Goal: Task Accomplishment & Management: Complete application form

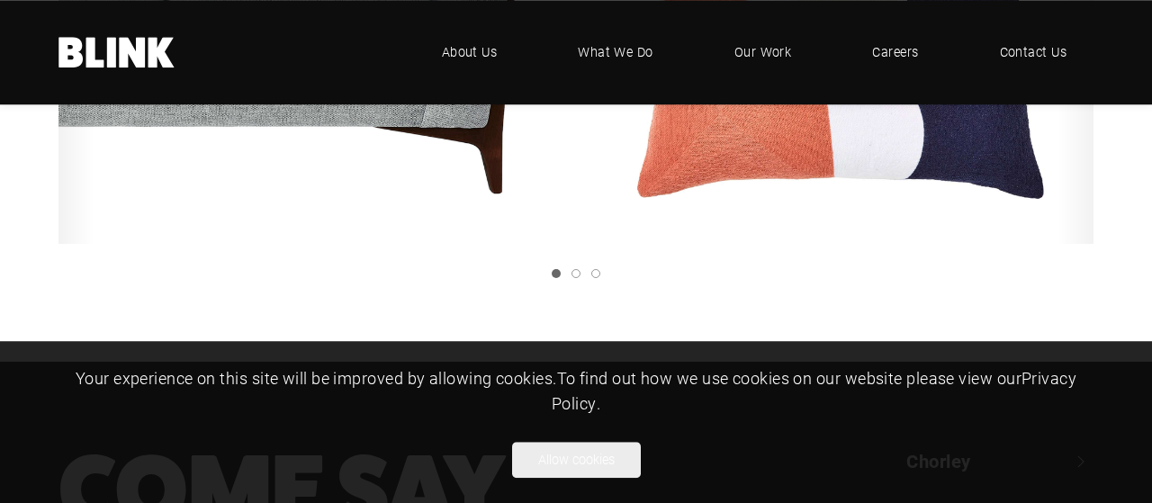
scroll to position [655, 0]
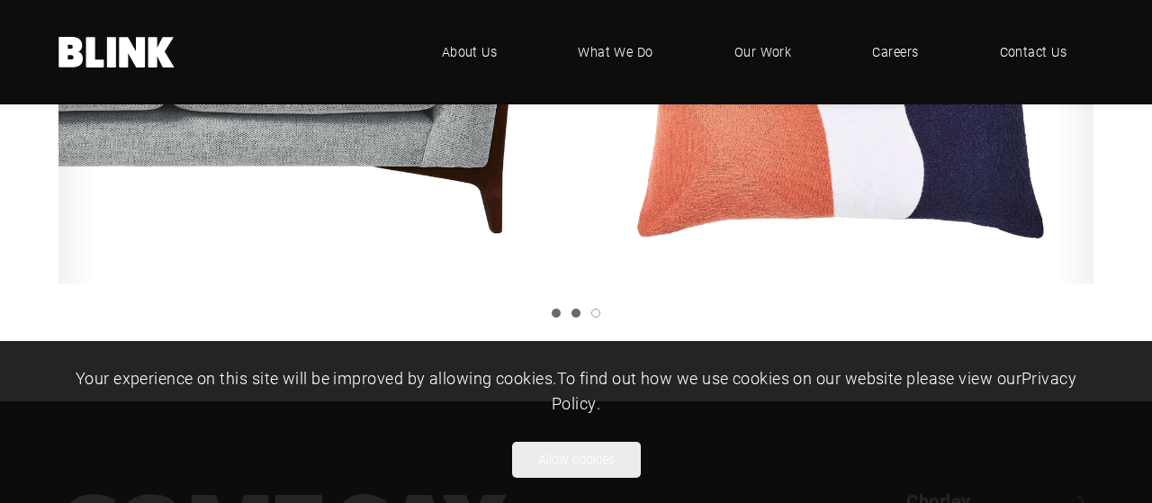
click at [574, 314] on link "Slide 2" at bounding box center [575, 313] width 9 height 9
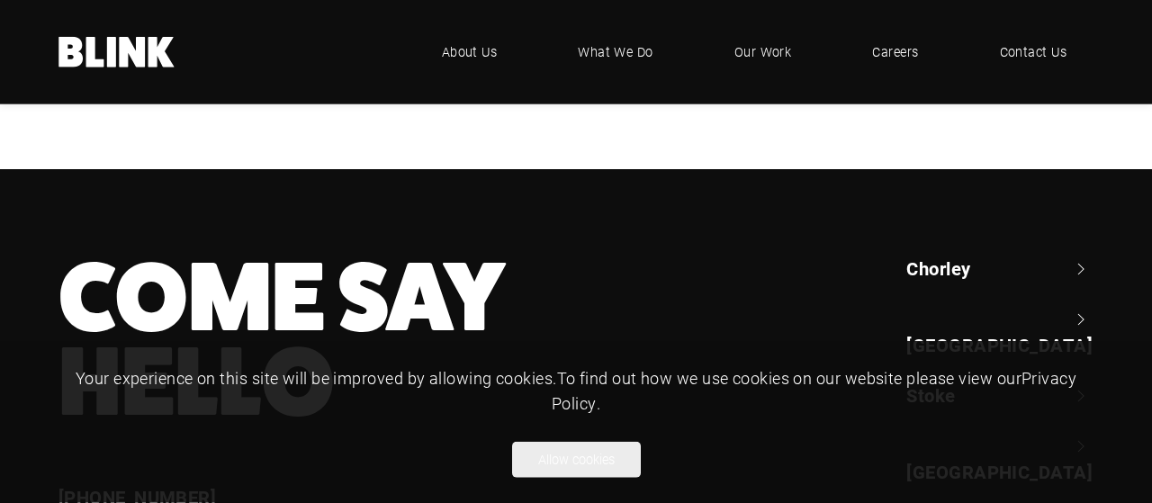
scroll to position [842, 0]
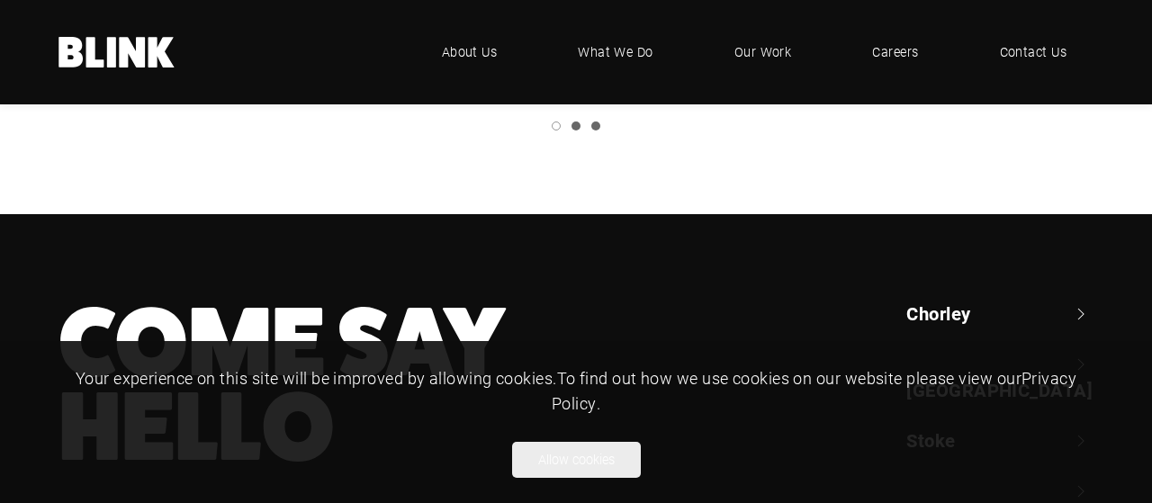
click at [593, 125] on link "Slide 3" at bounding box center [595, 125] width 9 height 9
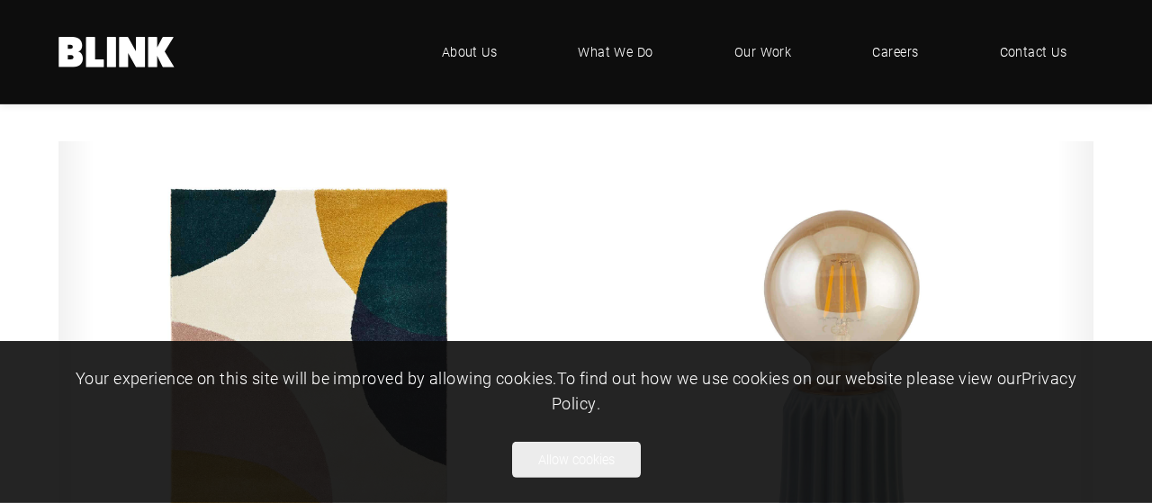
scroll to position [281, 0]
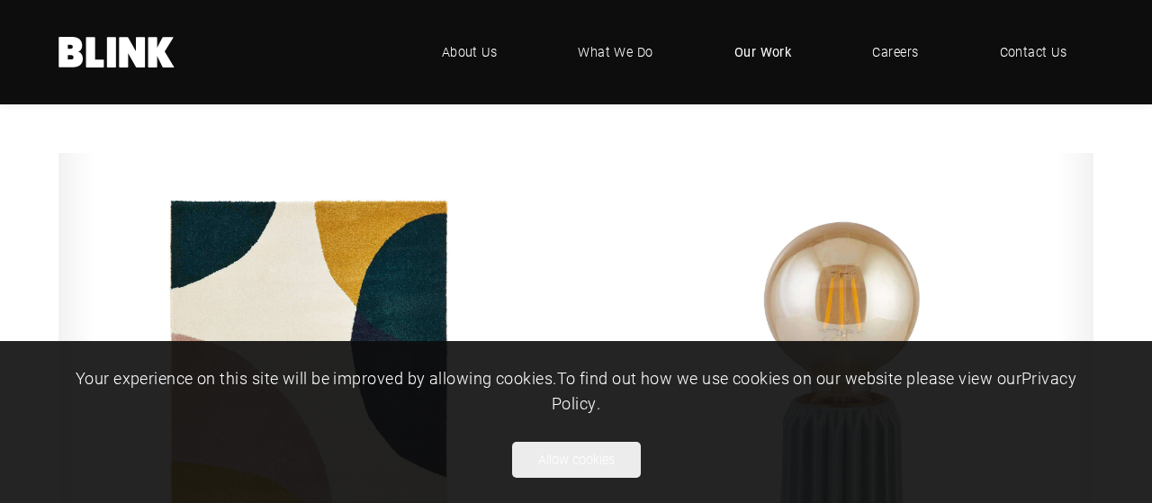
click at [776, 51] on span "Our Work" at bounding box center [763, 52] width 58 height 20
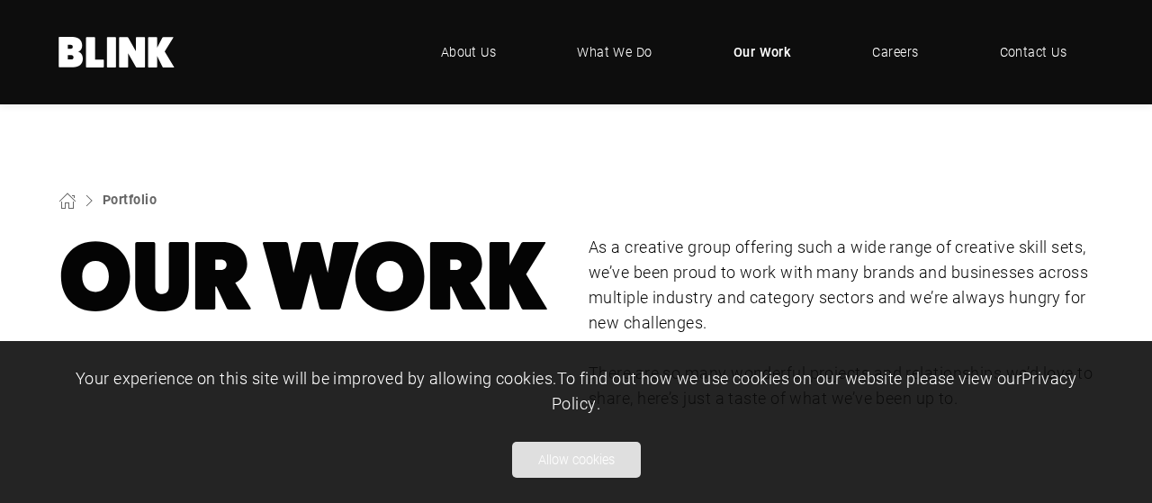
click at [598, 457] on button "Allow cookies" at bounding box center [576, 460] width 129 height 36
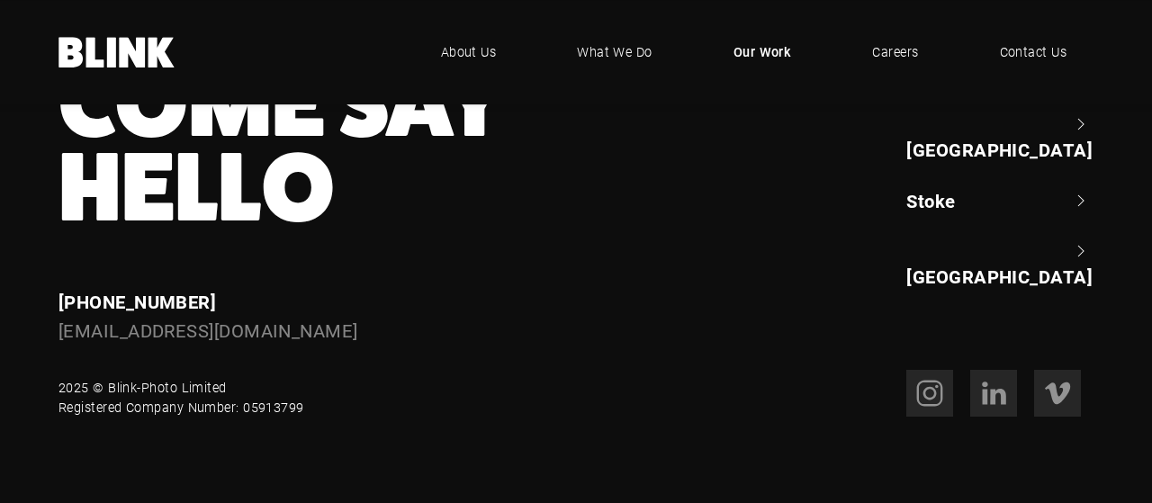
scroll to position [1641, 0]
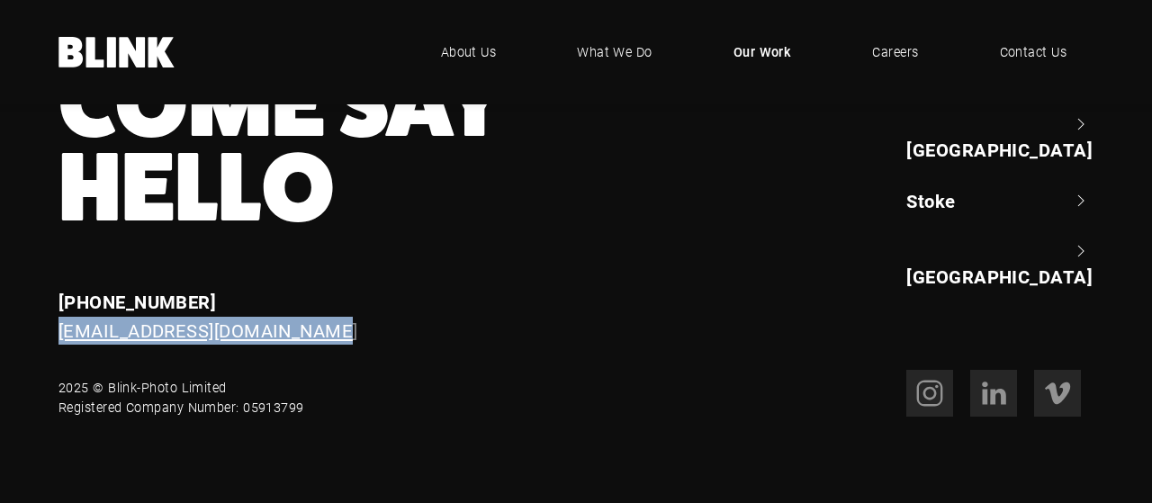
drag, startPoint x: 308, startPoint y: 331, endPoint x: 89, endPoint y: 335, distance: 218.7
click at [49, 345] on div "Come Say Hello Enquiries +44 (0) 1257 264 494 enquiries@blink-photo.co.uk Chorl…" at bounding box center [576, 239] width 1152 height 356
copy link "[EMAIL_ADDRESS][DOMAIN_NAME]"
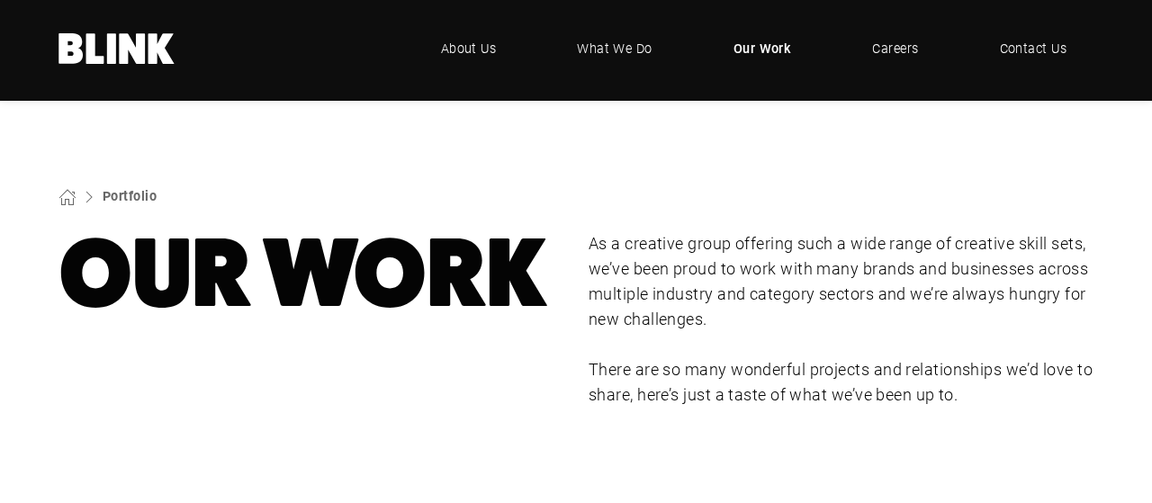
scroll to position [0, 0]
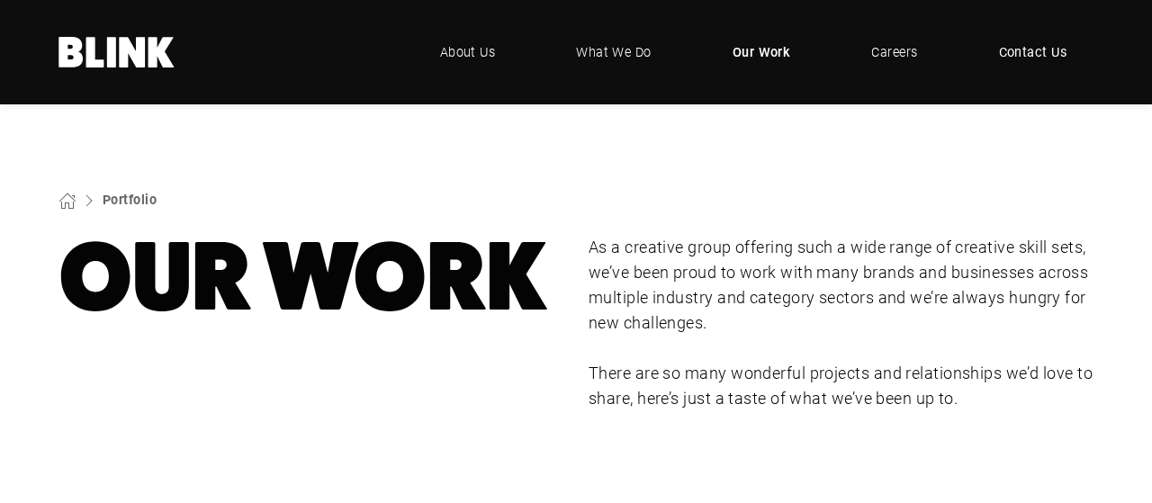
click at [1026, 49] on span "Contact Us" at bounding box center [1033, 52] width 68 height 20
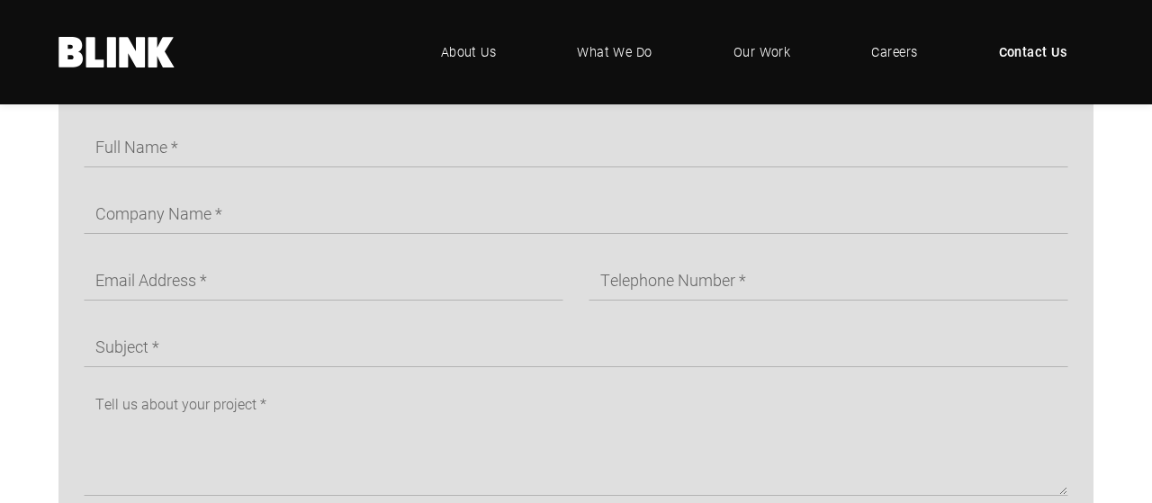
scroll to position [842, 0]
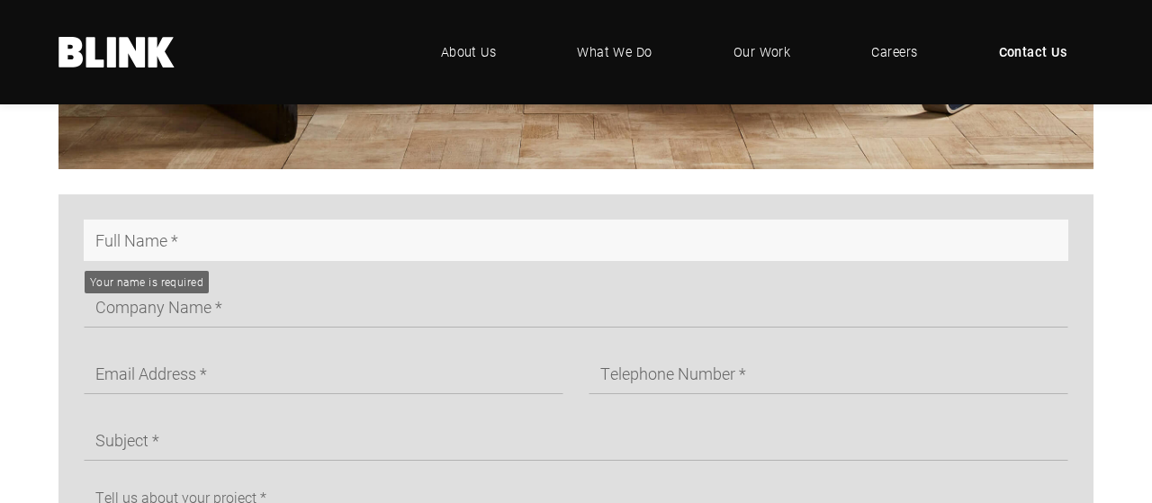
click at [315, 233] on input "text" at bounding box center [576, 240] width 984 height 41
type input "[PERSON_NAME]"
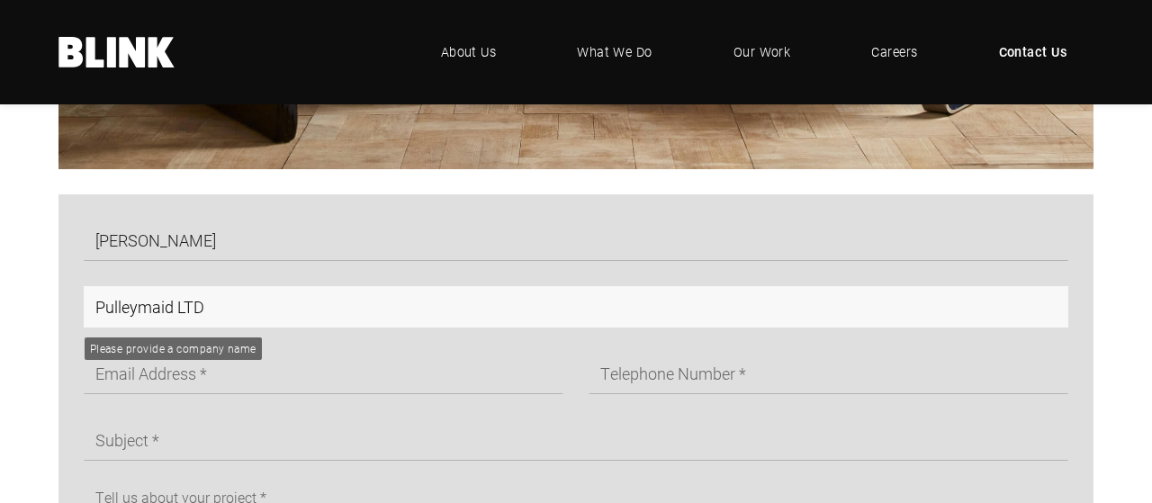
type input "Pulleymaid LTD"
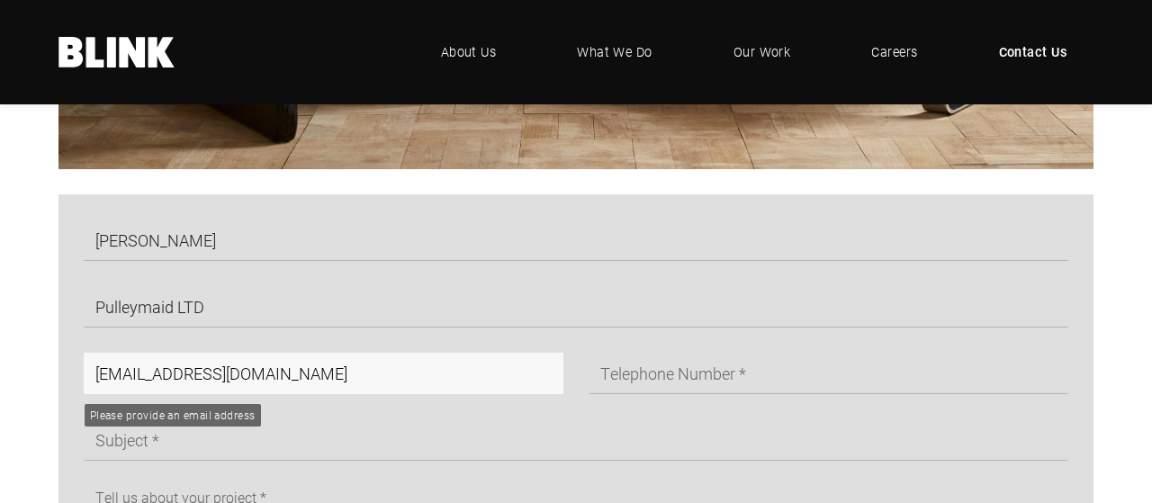
type input "[EMAIL_ADDRESS][DOMAIN_NAME]"
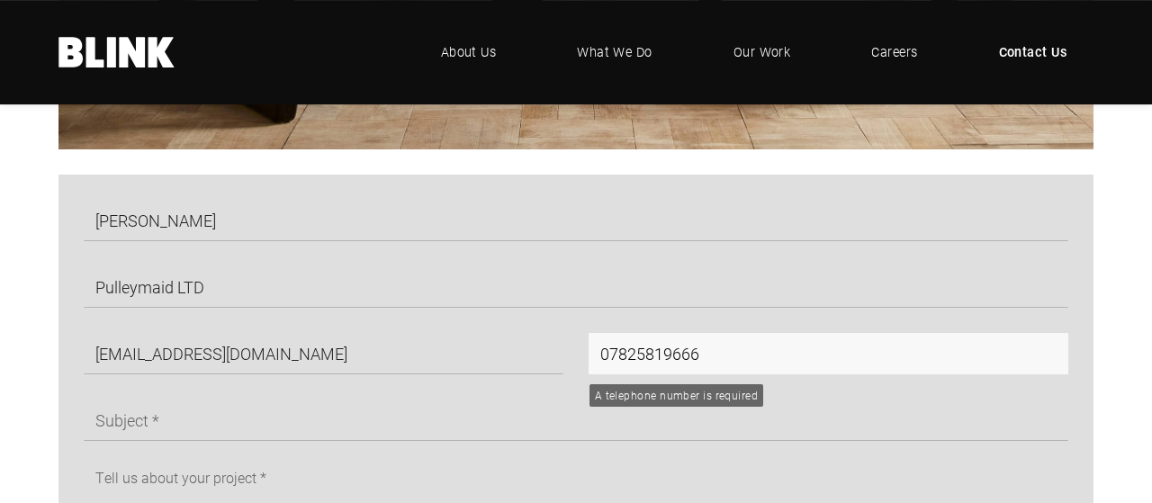
scroll to position [936, 0]
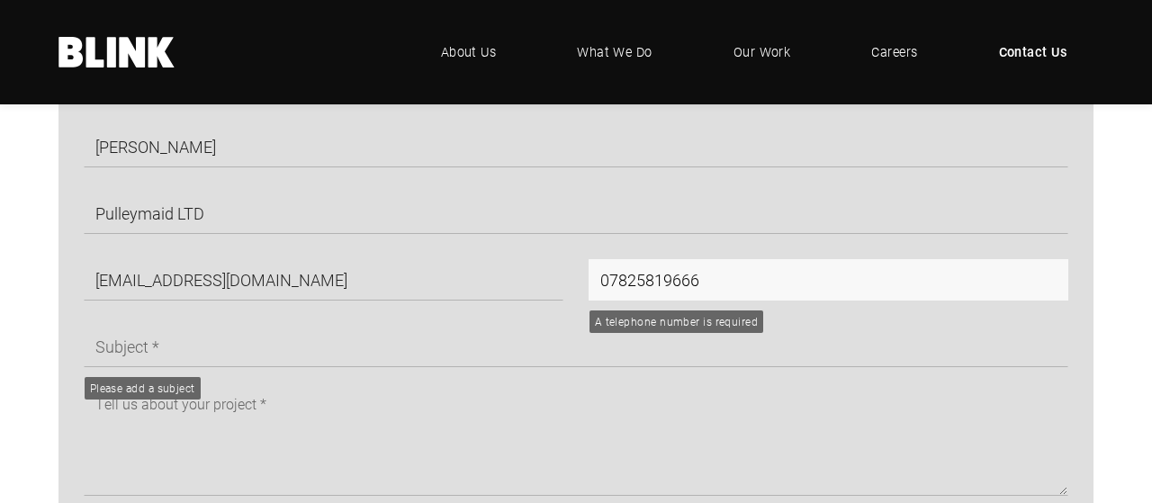
type input "07825819666"
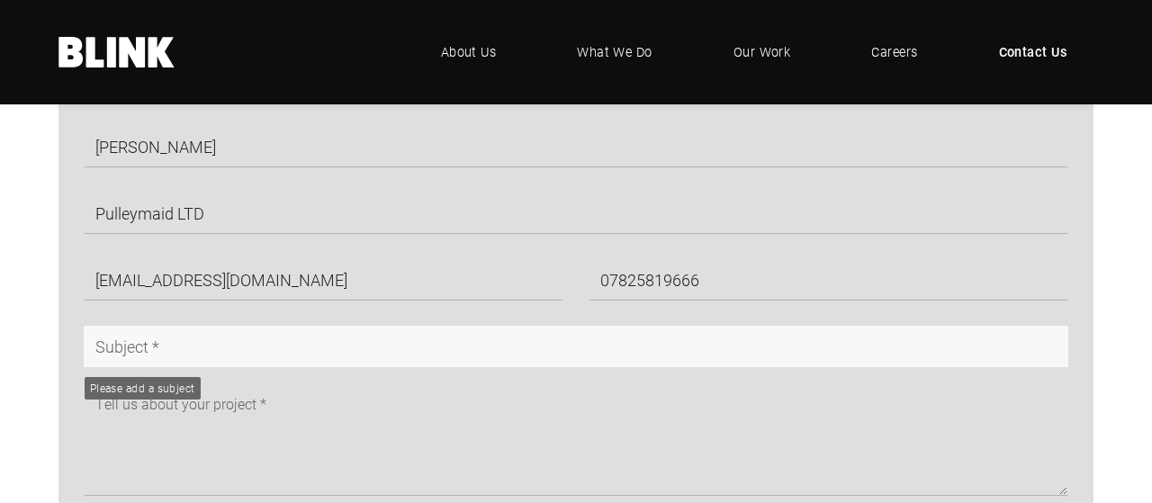
click at [165, 352] on input "text" at bounding box center [576, 346] width 984 height 41
type input "Plate Shelf"
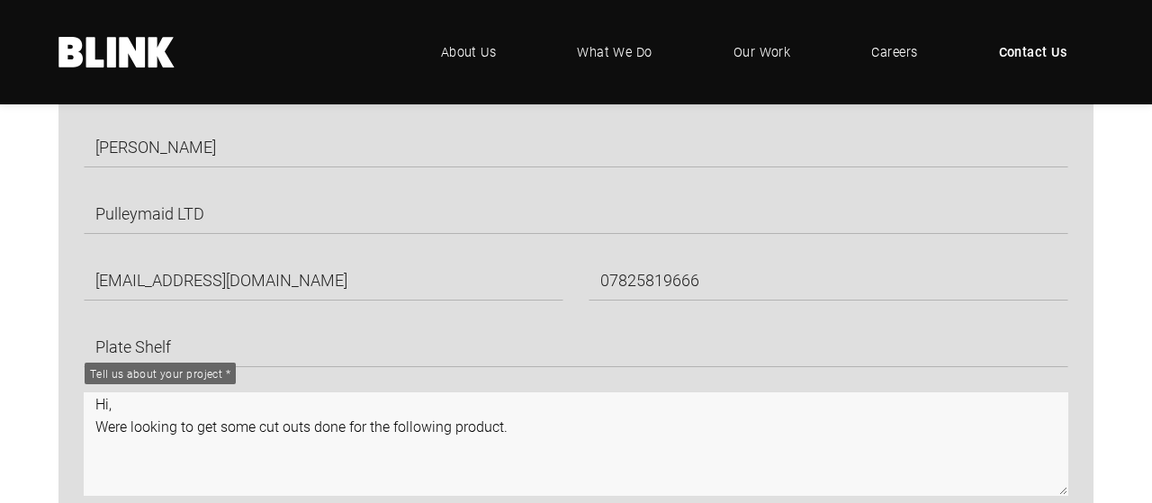
drag, startPoint x: 383, startPoint y: 433, endPoint x: 519, endPoint y: 430, distance: 135.9
click at [519, 430] on textarea "Hi, Were looking to get some cut outs done for the following product." at bounding box center [576, 443] width 984 height 103
paste textarea "[URL][DOMAIN_NAME]"
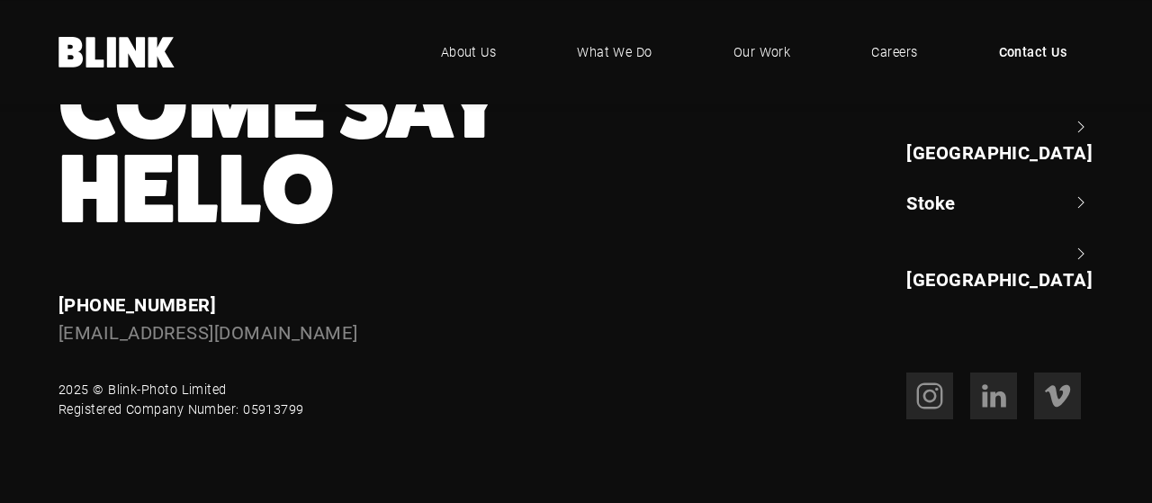
scroll to position [1801, 0]
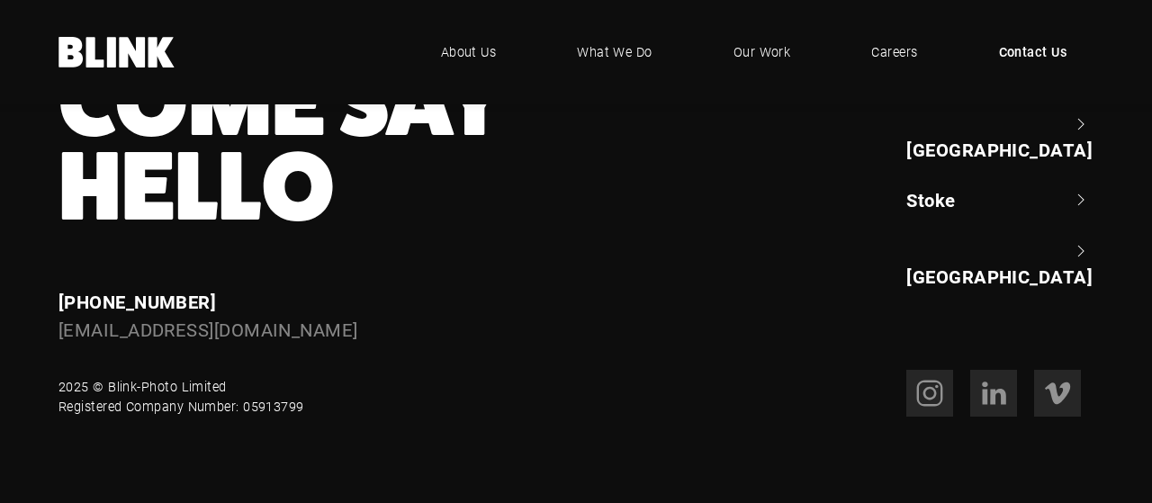
type textarea "Hi, Were looking to get some cut outs done for our plate shelf: [URL][DOMAIN_NA…"
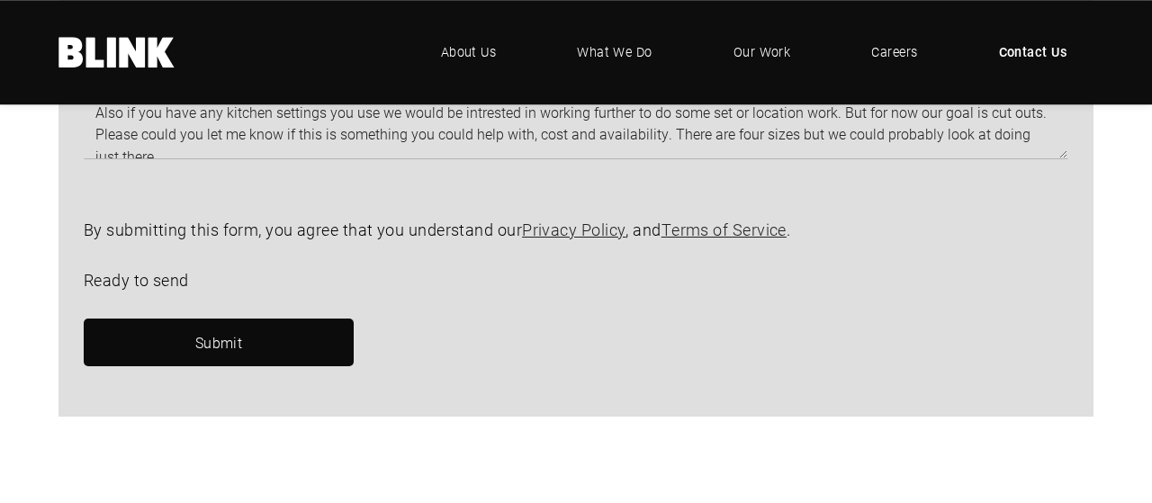
scroll to position [1240, 0]
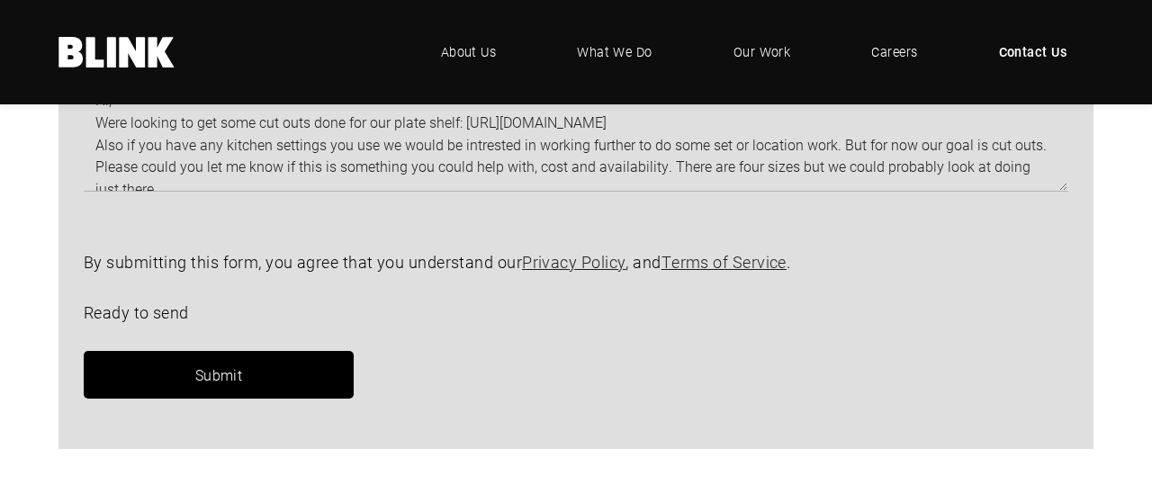
drag, startPoint x: 175, startPoint y: 386, endPoint x: 182, endPoint y: 374, distance: 13.7
click at [174, 385] on link "Submit" at bounding box center [219, 375] width 270 height 48
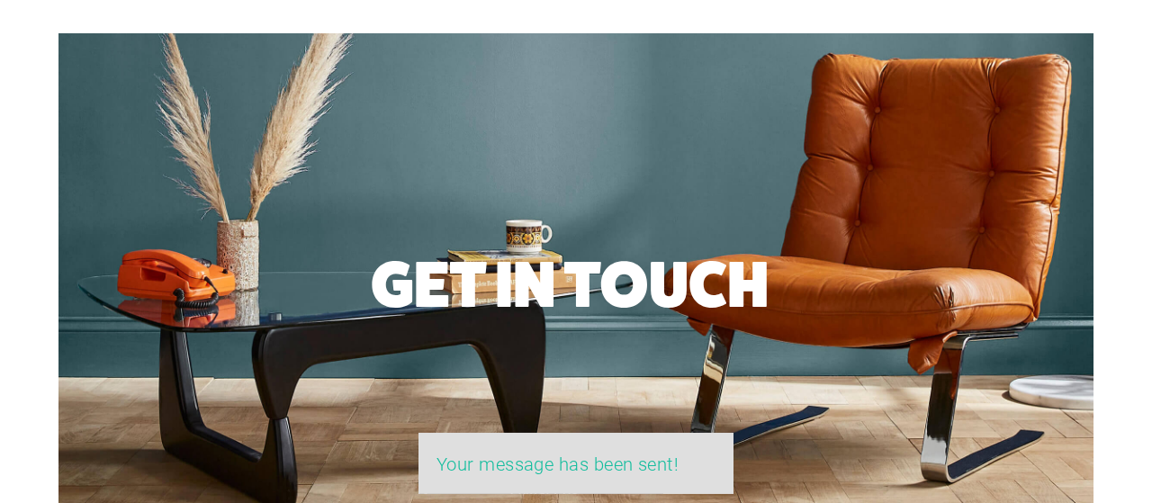
scroll to position [491, 0]
